Goal: Task Accomplishment & Management: Complete application form

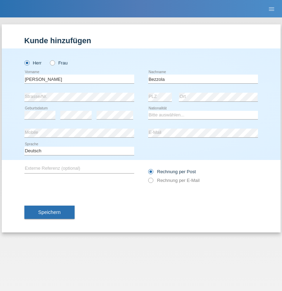
type input "Bezzola"
select select "CH"
radio input "true"
click at [79, 79] on input "text" at bounding box center [79, 79] width 110 height 9
type input "Nikola"
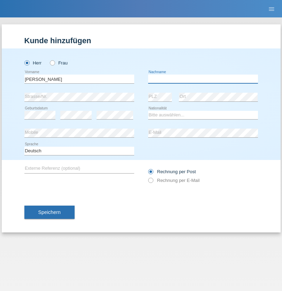
click at [203, 79] on input "text" at bounding box center [203, 79] width 110 height 9
type input "Kolev"
select select "MK"
select select "C"
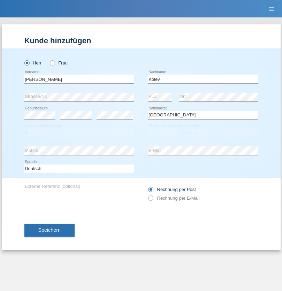
select select "31"
select select "10"
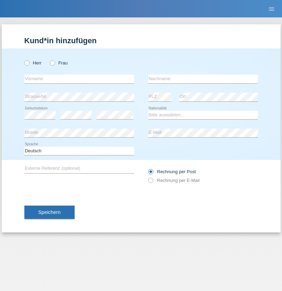
radio input "true"
click at [79, 79] on input "text" at bounding box center [79, 79] width 110 height 9
type input "[PERSON_NAME]"
click at [203, 79] on input "text" at bounding box center [203, 79] width 110 height 9
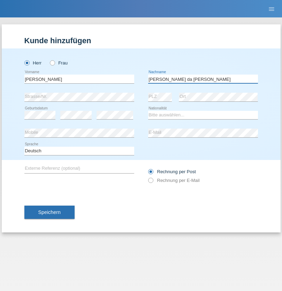
type input "[PERSON_NAME] da [PERSON_NAME]"
select select "PT"
select select "C"
select select "07"
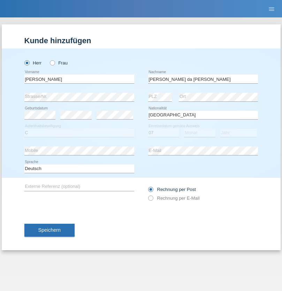
select select "04"
select select "1992"
